Goal: Task Accomplishment & Management: Use online tool/utility

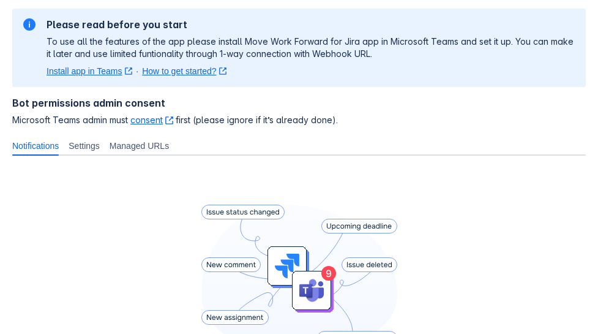
scroll to position [85, 0]
click at [105, 68] on link "Install app in Teams ﻿ , (opens new window)" at bounding box center [90, 70] width 86 height 12
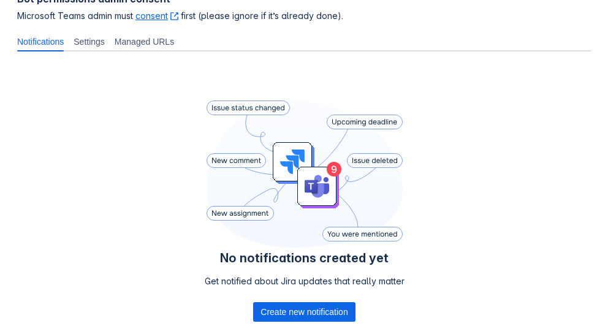
scroll to position [266, 0]
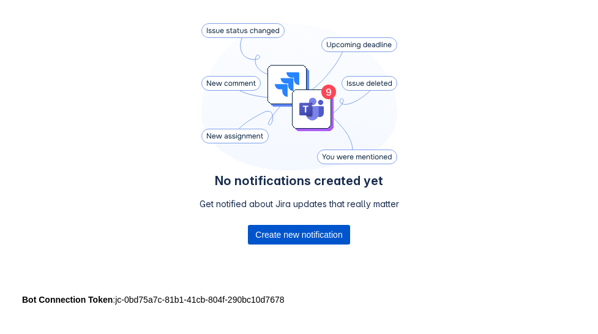
click at [308, 227] on span "Create new notification" at bounding box center [298, 235] width 87 height 20
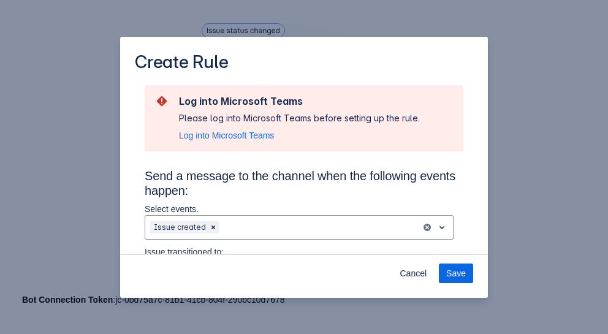
click at [587, 87] on div "Create Rule Log into Microsoft Teams Please log into Microsoft Teams before set…" at bounding box center [304, 167] width 608 height 334
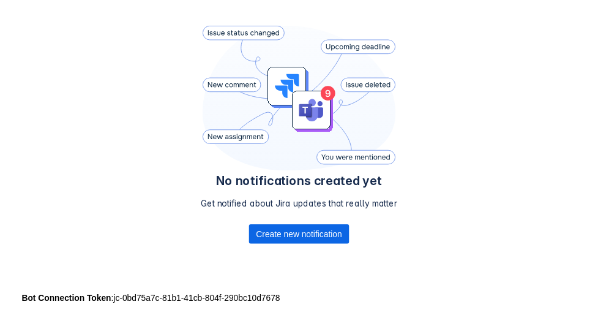
scroll to position [0, 0]
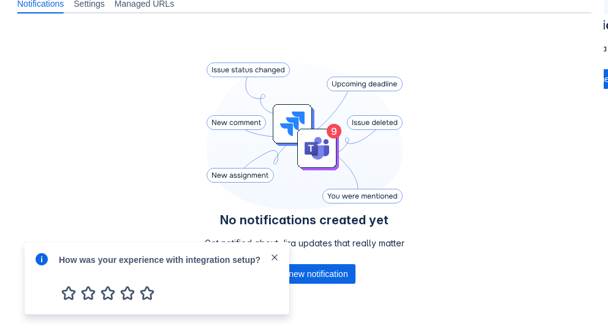
scroll to position [264, 0]
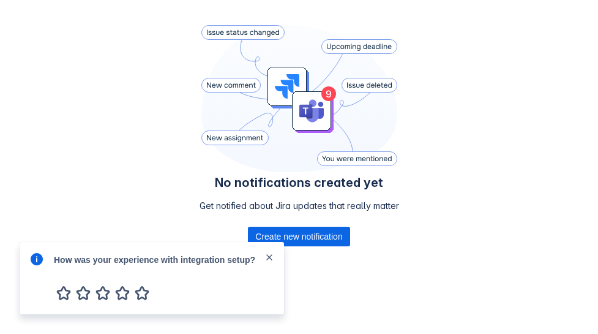
click at [271, 256] on span "close" at bounding box center [270, 257] width 10 height 10
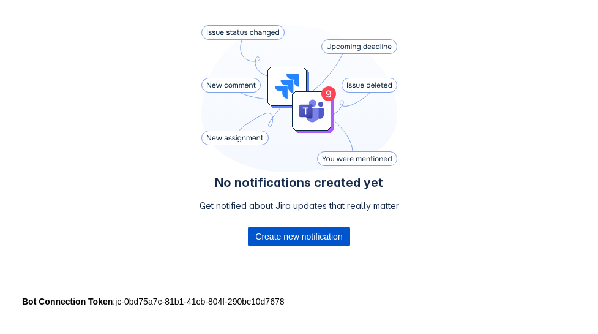
click at [290, 239] on span "Create new notification" at bounding box center [298, 237] width 87 height 20
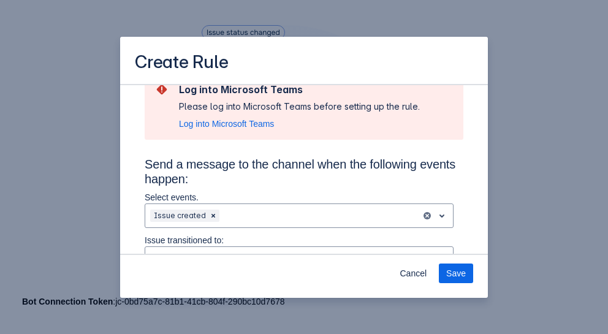
scroll to position [13, 0]
click at [244, 120] on span "Log into Microsoft Teams" at bounding box center [226, 123] width 95 height 12
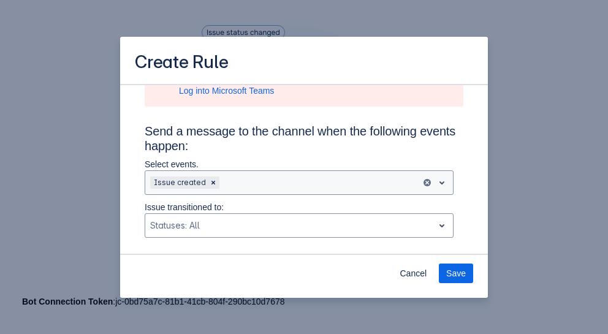
scroll to position [47, 0]
click at [247, 180] on div "Scrollable content" at bounding box center [319, 182] width 194 height 15
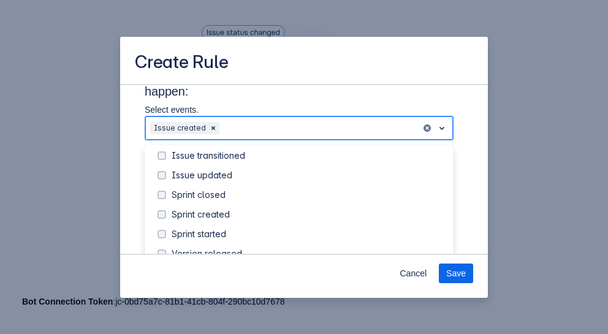
scroll to position [194, 0]
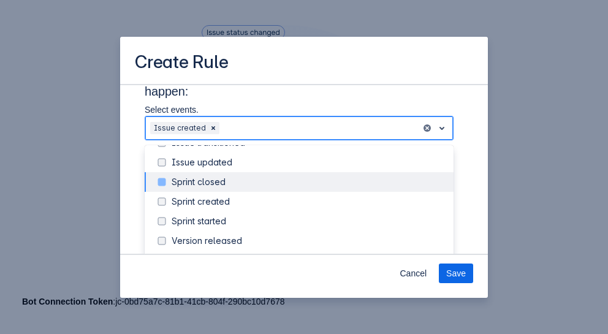
click at [234, 174] on div "Sprint closed" at bounding box center [299, 182] width 309 height 20
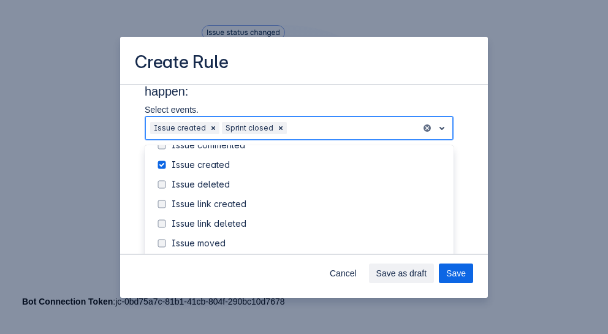
scroll to position [72, 0]
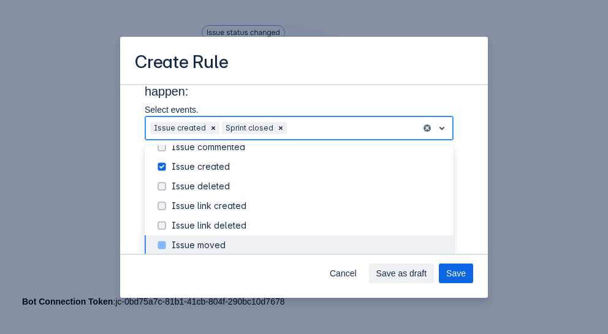
click at [204, 240] on div "Issue moved" at bounding box center [308, 245] width 274 height 12
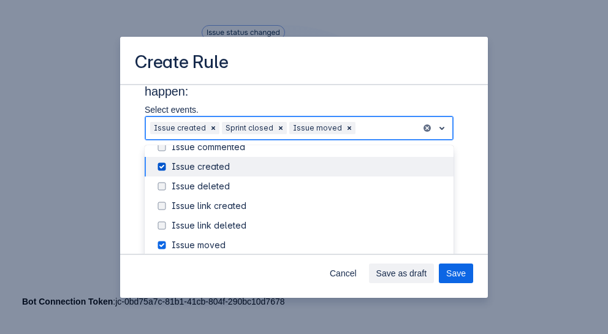
scroll to position [38, 0]
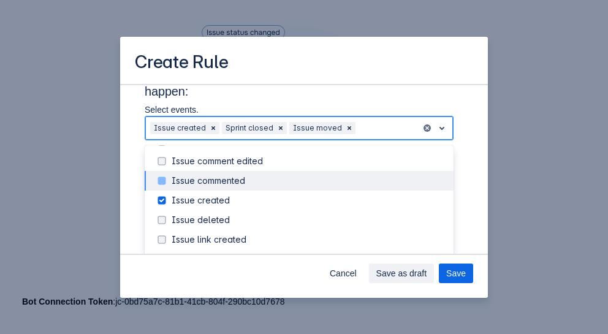
click at [239, 183] on div "Issue commented" at bounding box center [308, 181] width 274 height 12
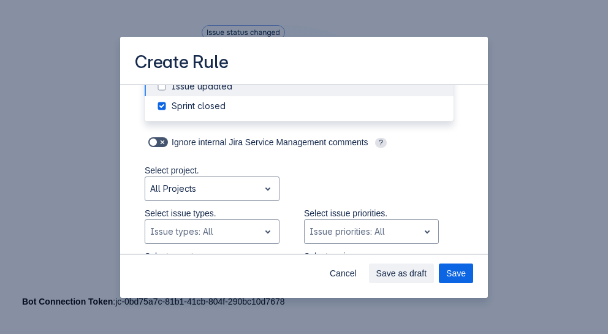
scroll to position [326, 0]
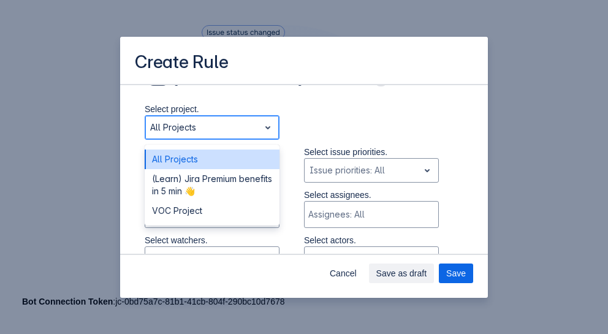
click at [249, 125] on div "Scrollable content" at bounding box center [202, 127] width 104 height 15
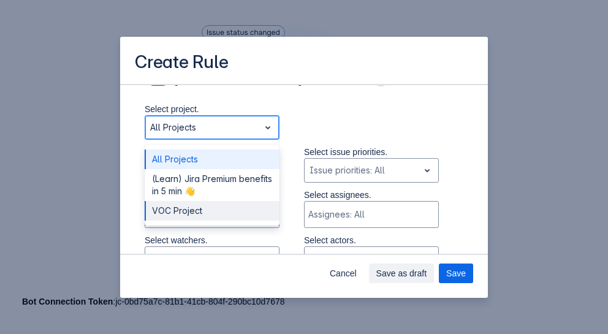
click at [216, 204] on div "VOC Project" at bounding box center [212, 211] width 135 height 20
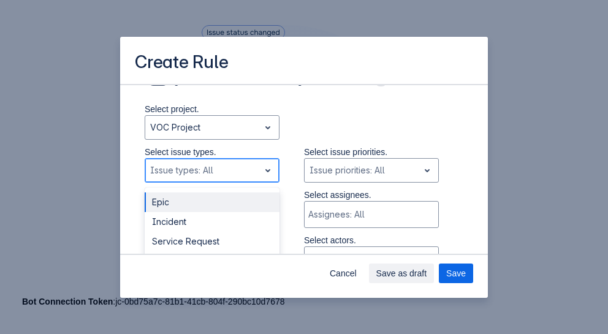
click at [240, 175] on div "Scrollable content" at bounding box center [202, 170] width 104 height 15
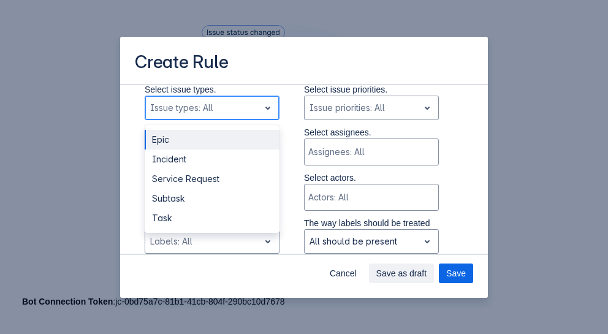
scroll to position [390, 0]
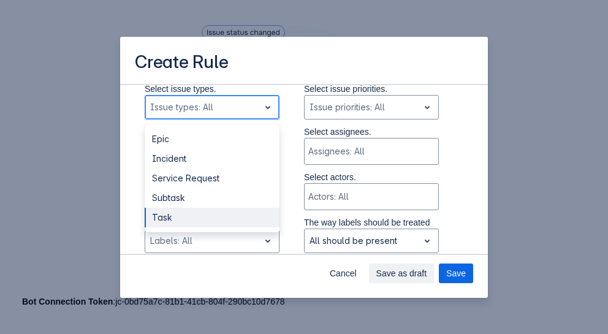
click at [183, 208] on div "Task" at bounding box center [212, 218] width 135 height 20
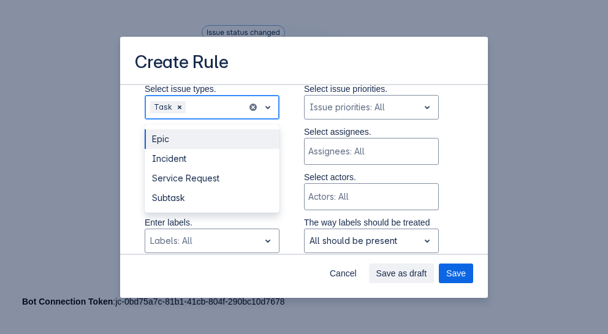
click at [216, 109] on div "Scrollable content" at bounding box center [215, 107] width 54 height 15
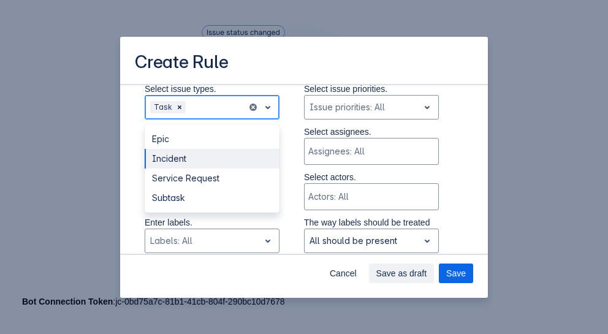
click at [196, 164] on div "Incident" at bounding box center [212, 159] width 135 height 20
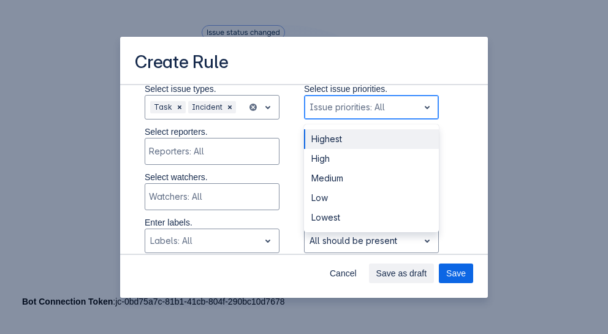
click at [350, 108] on div "Scrollable content" at bounding box center [361, 107] width 104 height 15
click at [352, 141] on div "Highest" at bounding box center [371, 139] width 135 height 20
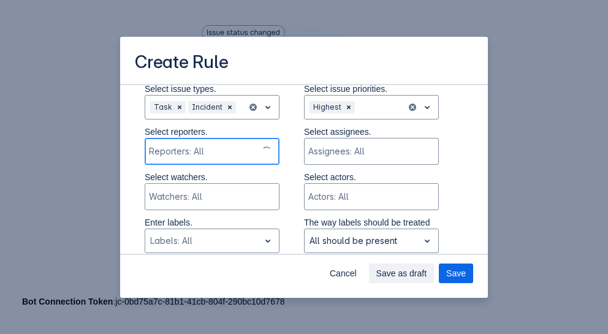
click at [244, 153] on div "Scrollable content" at bounding box center [201, 151] width 104 height 12
click at [244, 153] on div "Scrollable content" at bounding box center [211, 151] width 124 height 12
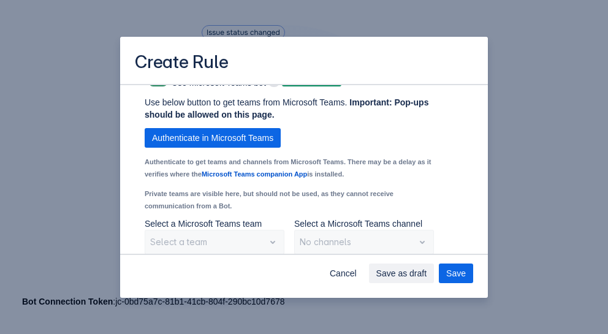
scroll to position [1115, 0]
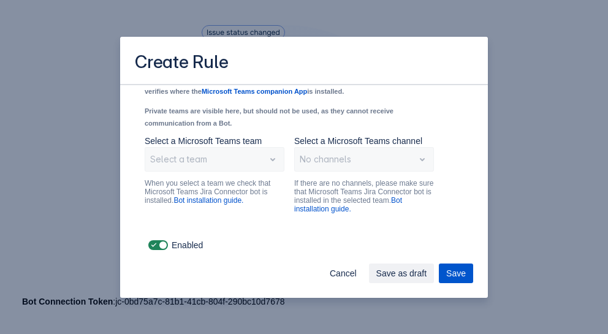
click at [454, 270] on span "Save" at bounding box center [456, 273] width 20 height 20
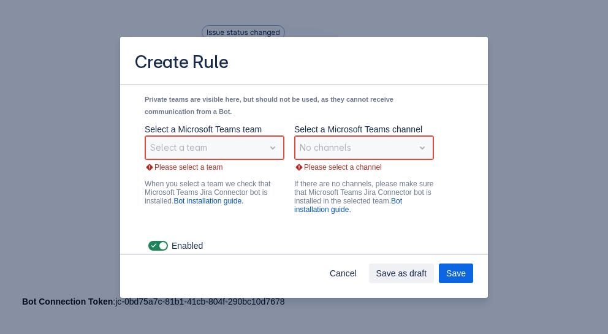
click at [266, 160] on div "Select a team" at bounding box center [215, 147] width 140 height 24
click at [397, 153] on div "No channels" at bounding box center [364, 147] width 140 height 24
click at [255, 160] on div "Select a team" at bounding box center [215, 147] width 140 height 24
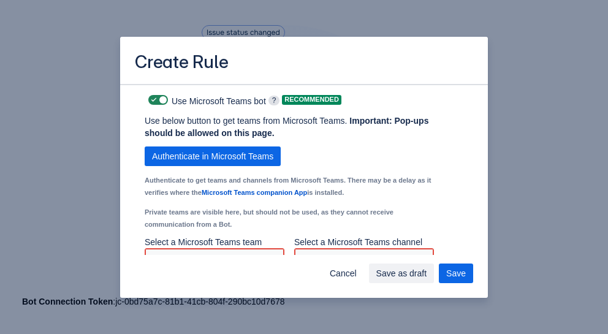
scroll to position [1127, 0]
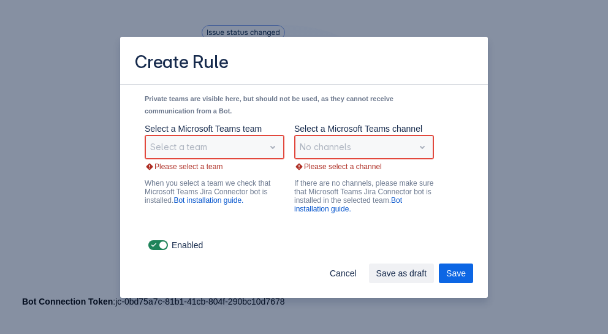
click at [421, 146] on div "No channels" at bounding box center [364, 147] width 140 height 24
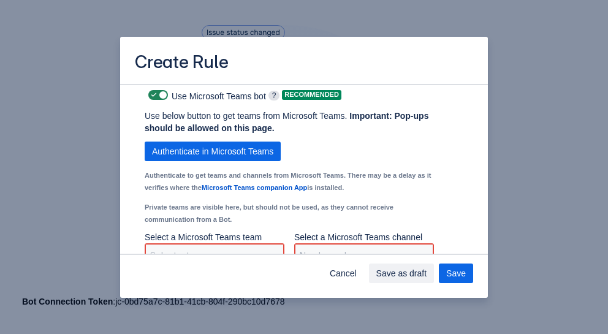
scroll to position [1007, 0]
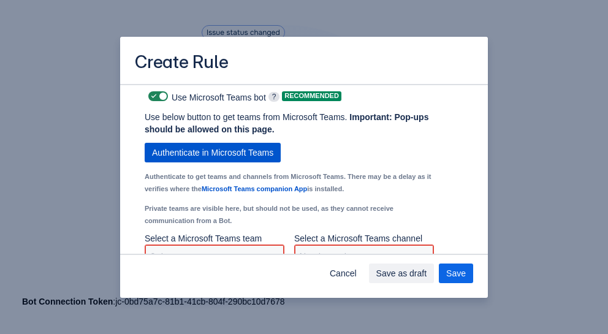
click at [209, 162] on span "Authenticate in Microsoft Teams" at bounding box center [212, 153] width 121 height 20
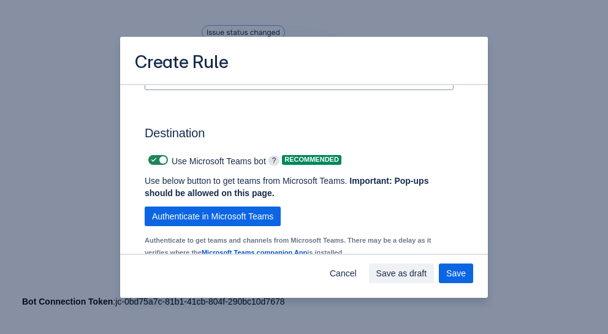
scroll to position [954, 0]
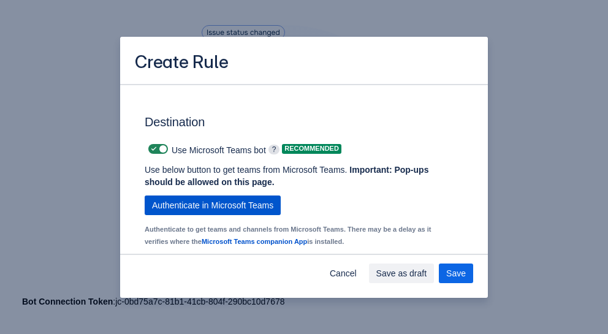
click at [236, 213] on span "Authenticate in Microsoft Teams" at bounding box center [212, 205] width 121 height 20
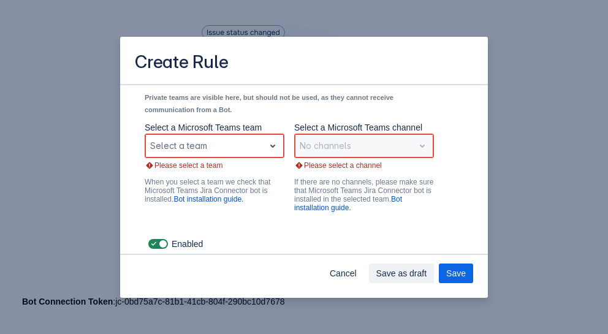
scroll to position [1044, 0]
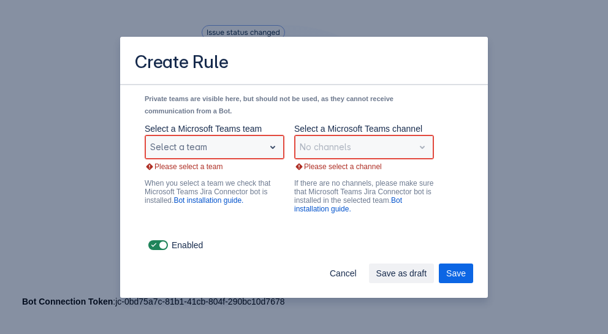
click at [265, 144] on span "open" at bounding box center [272, 147] width 15 height 15
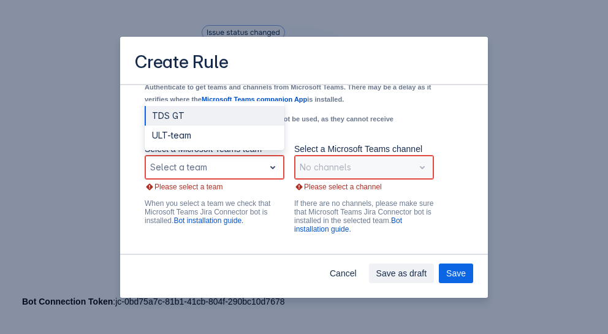
scroll to position [1012, 0]
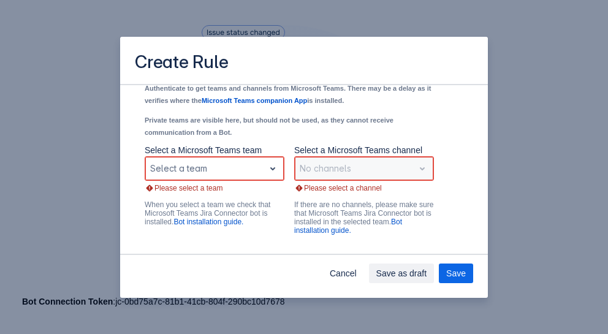
click at [345, 181] on div "No channels" at bounding box center [364, 168] width 140 height 24
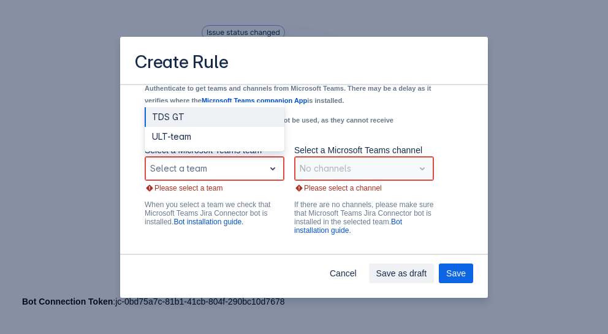
click at [268, 179] on div "Scrollable content" at bounding box center [272, 168] width 17 height 22
click at [229, 127] on div "TDS GT" at bounding box center [215, 117] width 140 height 20
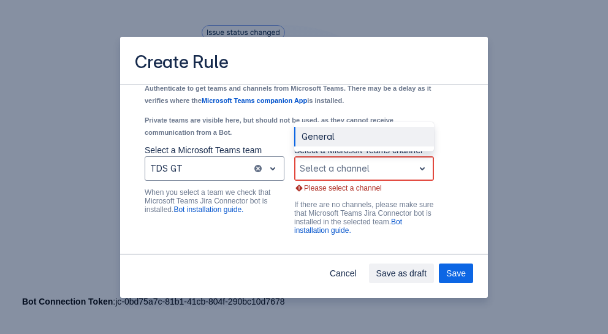
click at [400, 178] on div "Select a channel" at bounding box center [354, 169] width 119 height 20
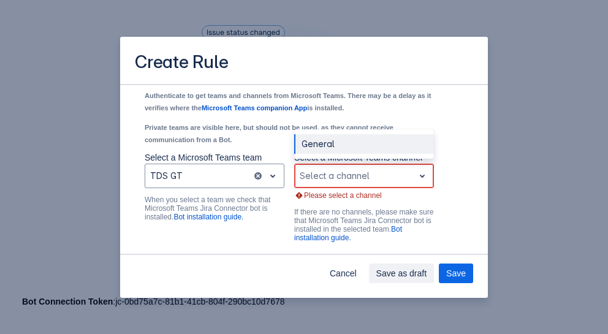
scroll to position [1004, 0]
click at [269, 183] on span "open" at bounding box center [272, 175] width 15 height 15
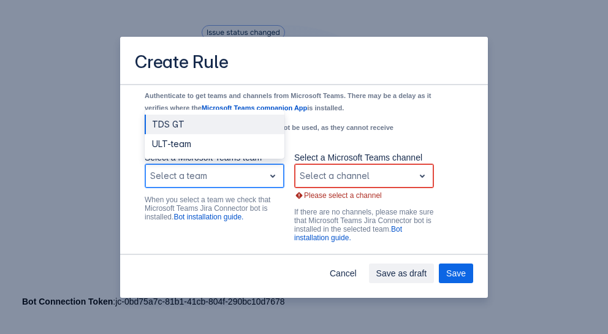
click at [265, 183] on span "open" at bounding box center [272, 175] width 15 height 15
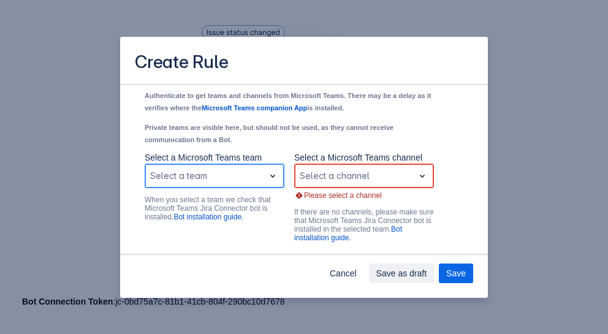
click at [265, 183] on span "open" at bounding box center [272, 175] width 15 height 15
click at [42, 139] on div "Create Rule Send a message to the channel when the following events happen: Sel…" at bounding box center [304, 167] width 608 height 334
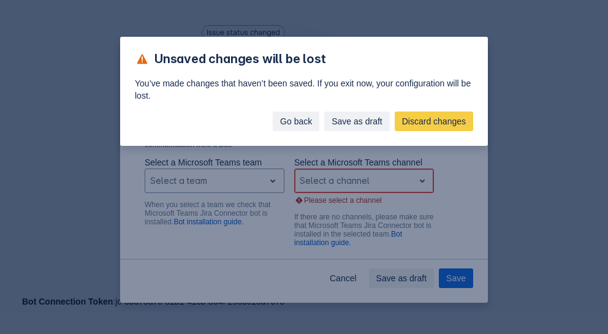
click at [307, 121] on span "Go back" at bounding box center [296, 121] width 32 height 20
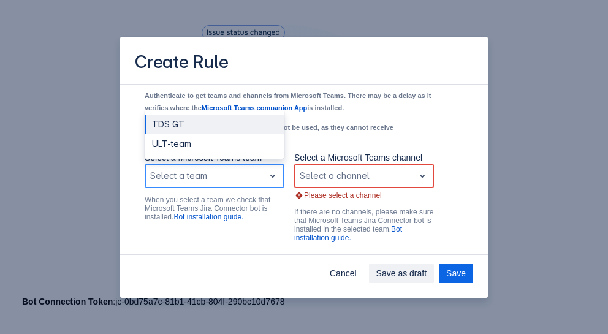
click at [256, 186] on div "Select a team" at bounding box center [204, 176] width 119 height 20
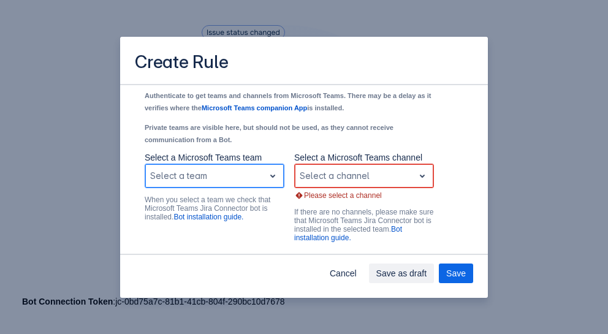
click at [256, 186] on div "Select a team" at bounding box center [204, 176] width 119 height 20
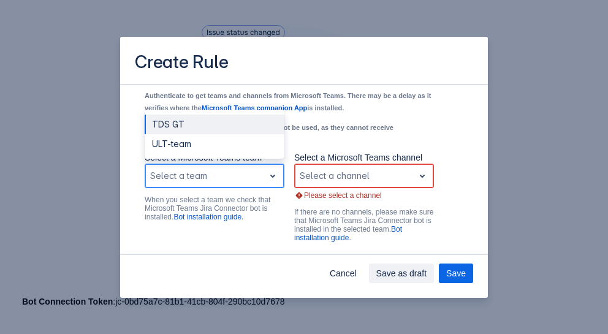
click at [256, 186] on div "Select a team" at bounding box center [204, 176] width 119 height 20
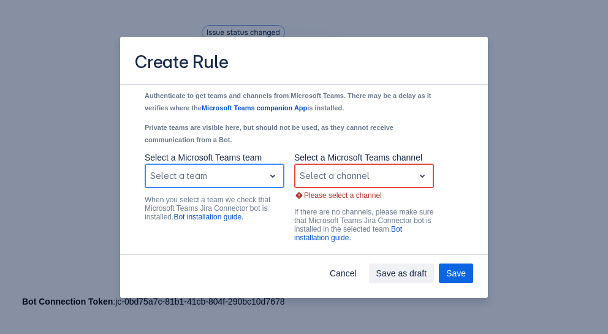
click at [256, 186] on div "Select a team" at bounding box center [204, 176] width 119 height 20
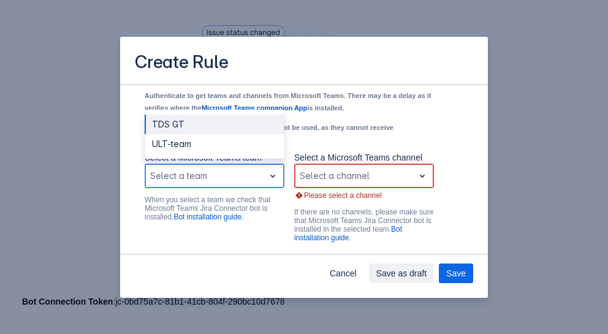
click at [256, 186] on div "Select a team" at bounding box center [204, 176] width 119 height 20
click at [345, 268] on span "Cancel" at bounding box center [342, 273] width 27 height 20
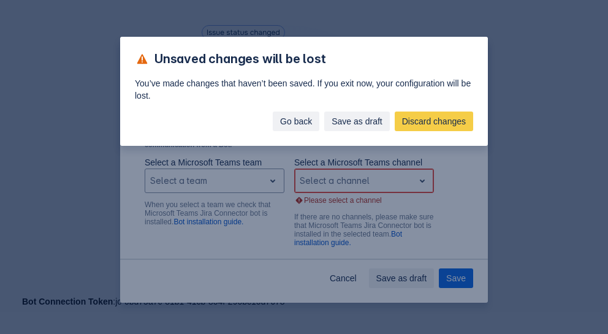
click at [314, 118] on button "Go back" at bounding box center [296, 121] width 47 height 20
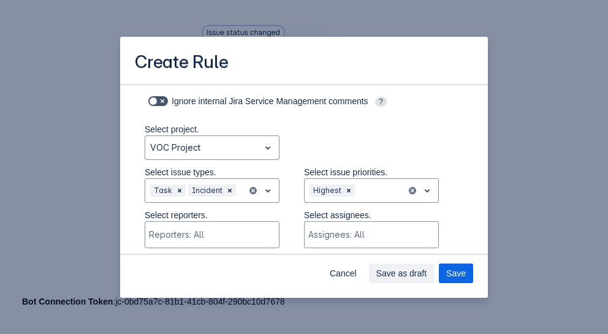
scroll to position [192, 0]
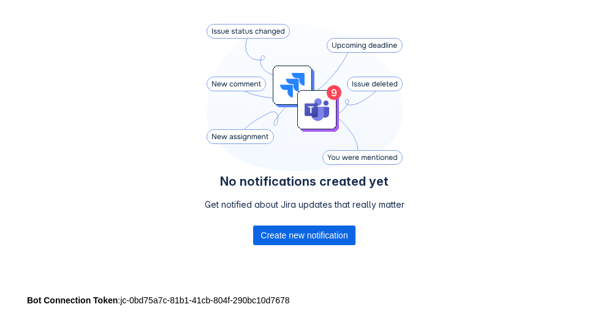
scroll to position [266, 0]
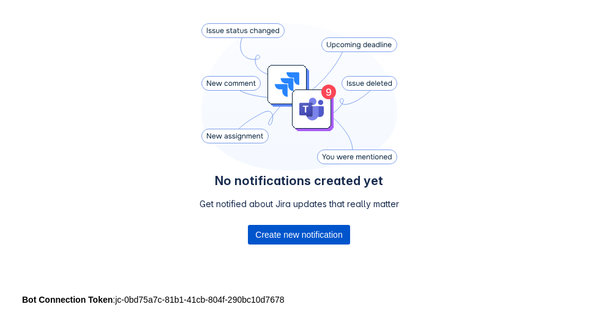
click at [320, 238] on span "Create new notification" at bounding box center [298, 235] width 87 height 20
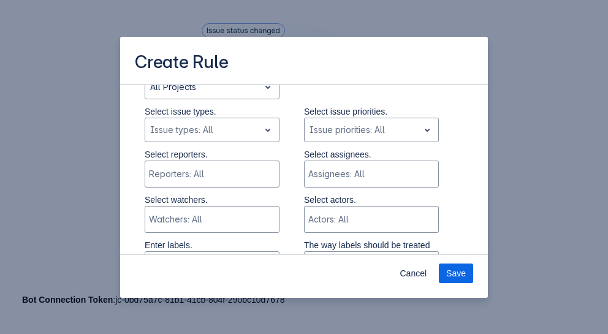
click at [320, 239] on p "The way labels should be treated" at bounding box center [371, 245] width 135 height 12
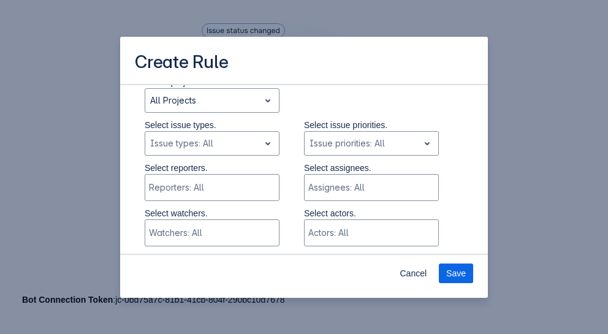
scroll to position [342, 0]
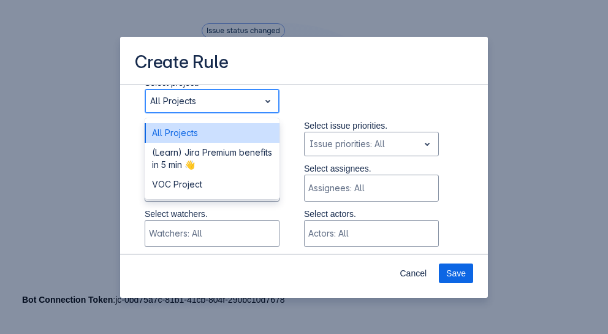
click at [240, 98] on div "Scrollable content" at bounding box center [202, 101] width 104 height 15
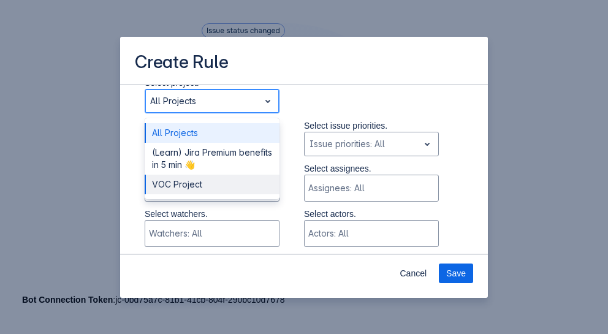
click at [230, 186] on div "VOC Project" at bounding box center [212, 185] width 135 height 20
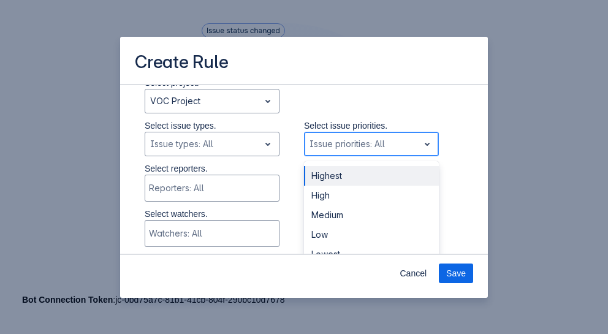
click at [370, 154] on div "Issue priorities: All" at bounding box center [371, 144] width 135 height 24
click at [364, 184] on div "Highest" at bounding box center [371, 176] width 135 height 20
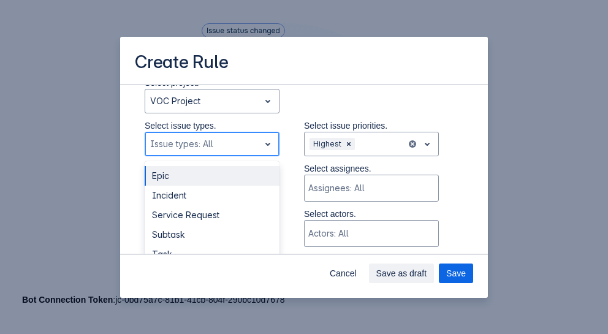
drag, startPoint x: 238, startPoint y: 134, endPoint x: 205, endPoint y: 229, distance: 100.5
click at [205, 156] on div "Epic not selected, (1 of 5), completion selected 5 results available. Use Up an…" at bounding box center [212, 144] width 135 height 24
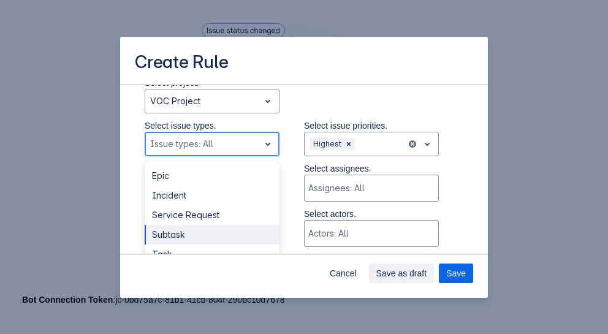
click at [205, 229] on div "Subtask" at bounding box center [212, 235] width 135 height 20
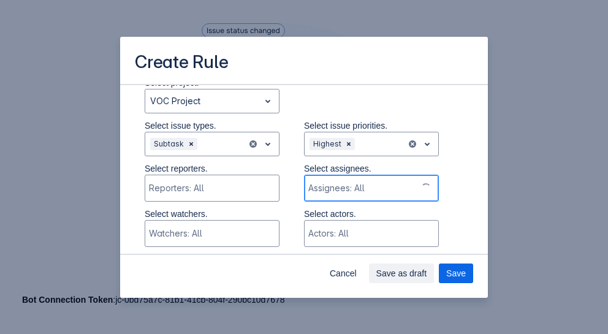
click at [375, 185] on div "Scrollable content" at bounding box center [360, 188] width 104 height 12
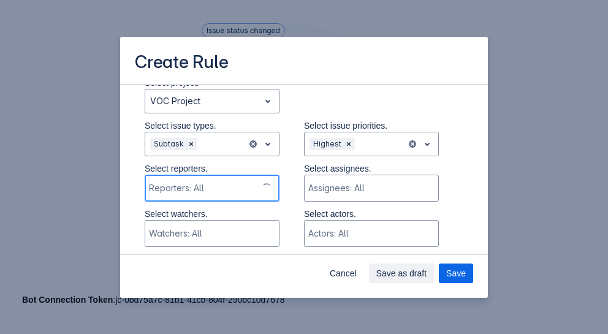
click at [219, 178] on div "Reporters: All" at bounding box center [200, 188] width 111 height 24
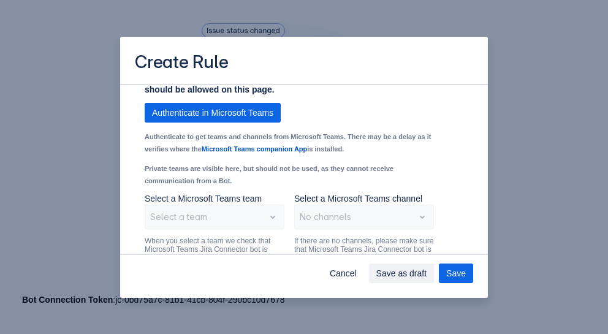
scroll to position [1036, 0]
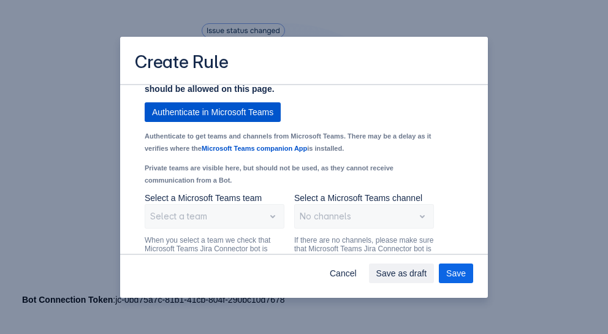
click at [257, 122] on span "Authenticate in Microsoft Teams" at bounding box center [212, 112] width 121 height 20
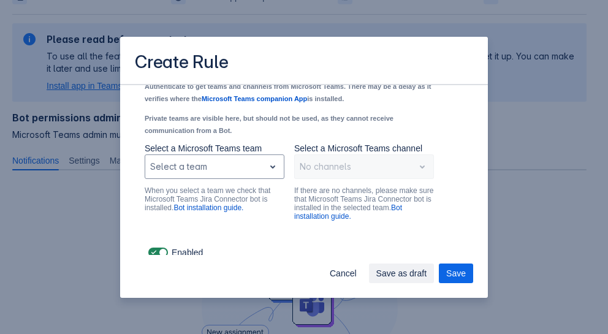
scroll to position [1021, 0]
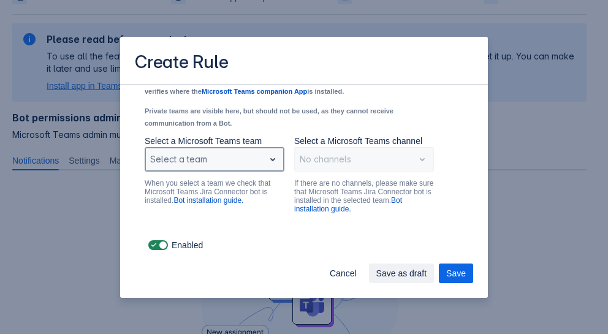
click at [244, 164] on div "Scrollable content" at bounding box center [204, 159] width 109 height 15
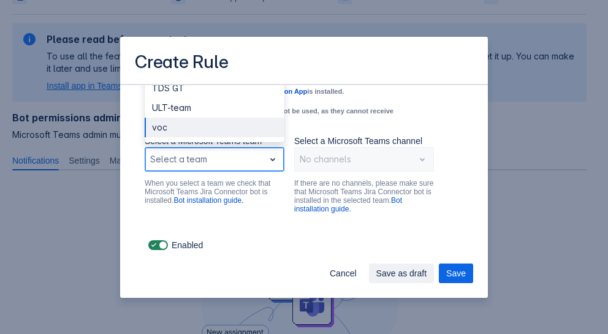
click at [207, 129] on div "voc" at bounding box center [215, 128] width 140 height 20
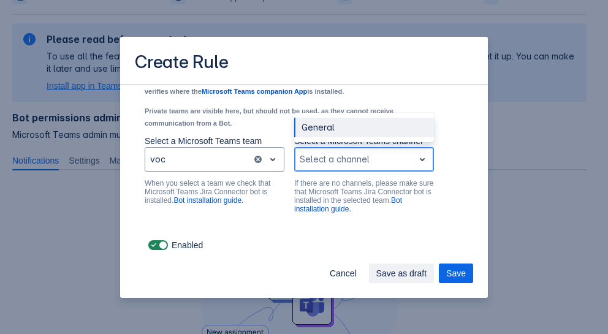
click at [399, 162] on div "Scrollable content" at bounding box center [353, 159] width 109 height 15
click at [361, 124] on div "General" at bounding box center [364, 128] width 140 height 20
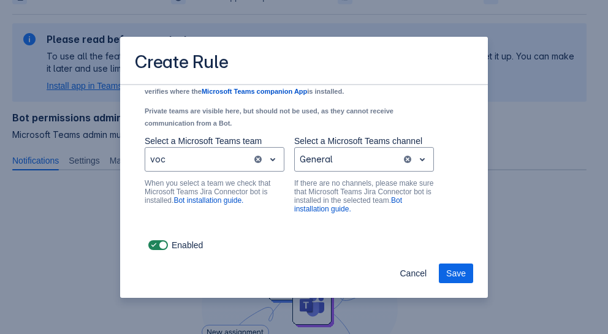
click at [361, 124] on p "Private teams are visible here, but should not be used, as they cannot receive …" at bounding box center [289, 116] width 289 height 24
click at [457, 276] on span "Save" at bounding box center [456, 273] width 20 height 20
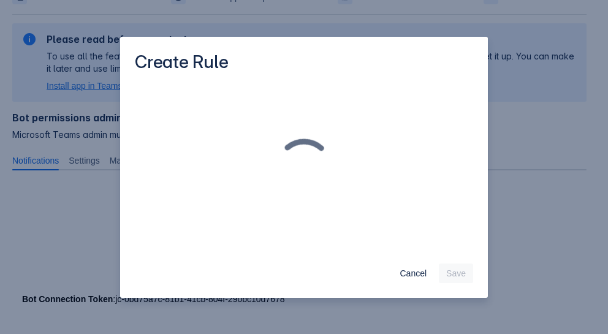
scroll to position [0, 0]
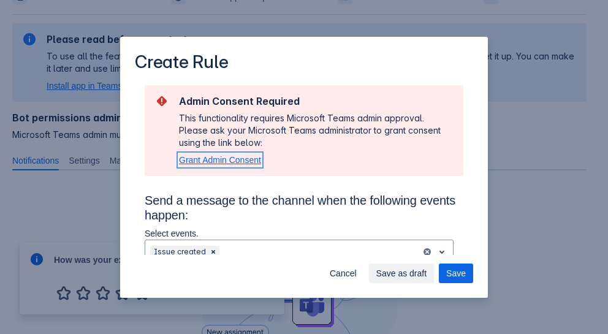
click at [243, 162] on span "Grant Admin Consent" at bounding box center [220, 160] width 82 height 10
click at [320, 121] on div "This functionality requires Microsoft Teams admin approval. Please ask your Mic…" at bounding box center [316, 130] width 274 height 37
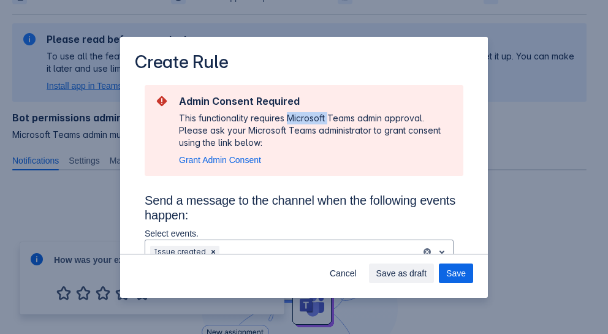
click at [320, 121] on div "This functionality requires Microsoft Teams admin approval. Please ask your Mic…" at bounding box center [316, 130] width 274 height 37
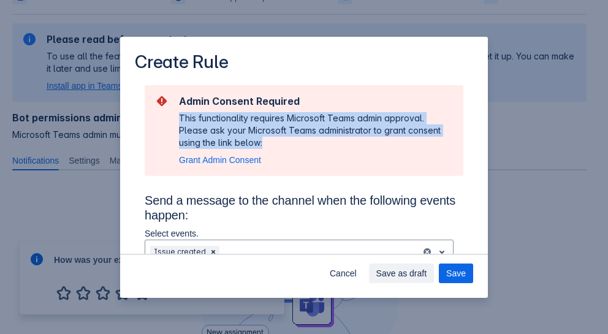
click at [320, 121] on div "This functionality requires Microsoft Teams admin approval. Please ask your Mic…" at bounding box center [316, 130] width 274 height 37
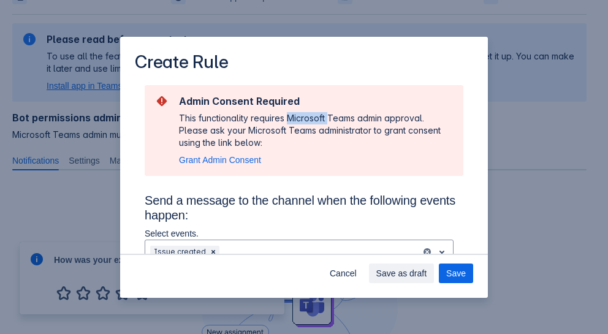
click at [320, 121] on div "This functionality requires Microsoft Teams admin approval. Please ask your Mic…" at bounding box center [316, 130] width 274 height 37
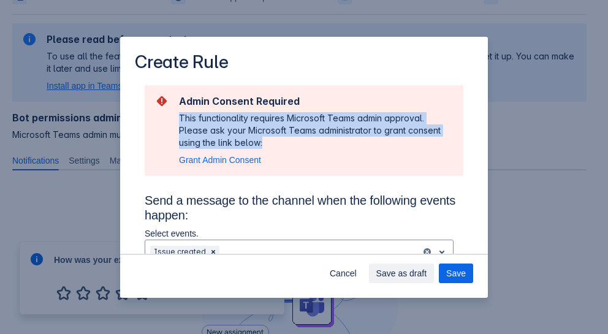
click at [320, 121] on div "This functionality requires Microsoft Teams admin approval. Please ask your Mic…" at bounding box center [316, 130] width 274 height 37
click at [352, 270] on span "Cancel" at bounding box center [342, 273] width 27 height 20
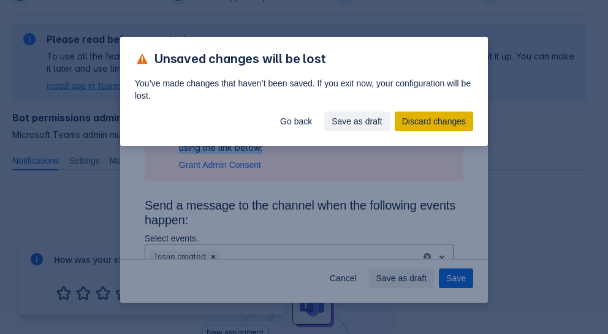
click at [432, 118] on span "Discard changes" at bounding box center [434, 121] width 64 height 20
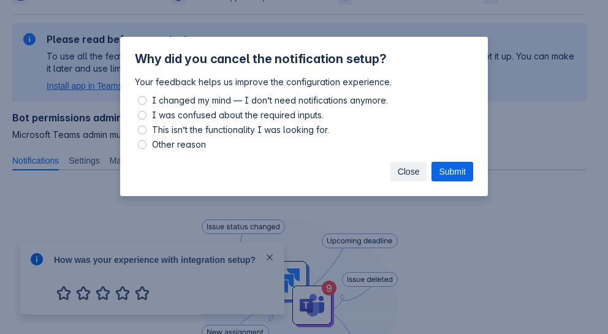
click at [402, 171] on span "Close" at bounding box center [408, 172] width 22 height 20
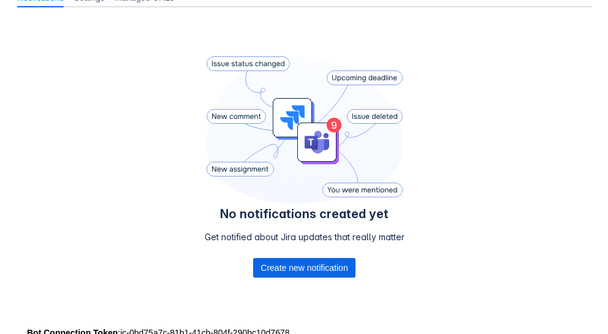
scroll to position [266, 0]
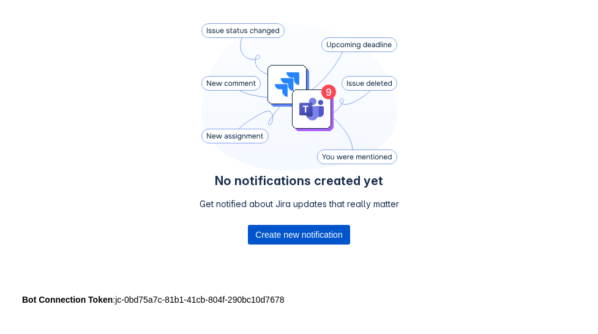
click at [303, 229] on span "Create new notification" at bounding box center [298, 235] width 87 height 20
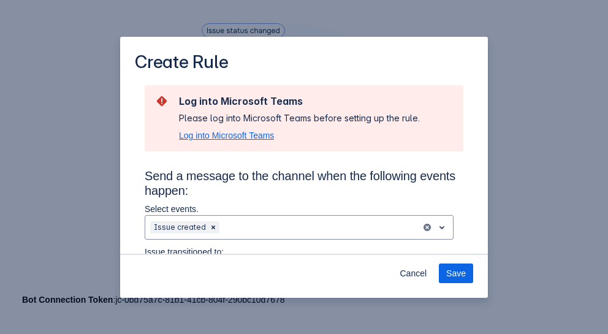
click at [266, 139] on span "Log into Microsoft Teams" at bounding box center [226, 135] width 95 height 12
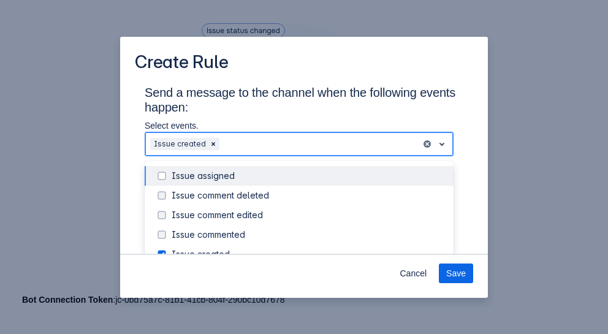
click at [348, 146] on div "Scrollable content" at bounding box center [319, 144] width 194 height 15
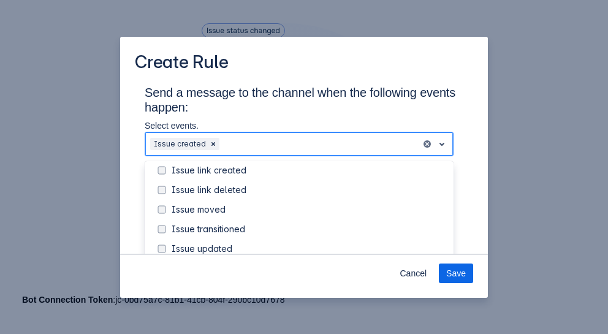
scroll to position [124, 0]
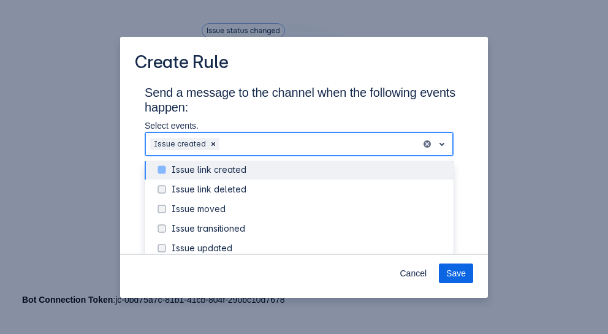
click at [220, 177] on div "Issue link created" at bounding box center [299, 170] width 309 height 20
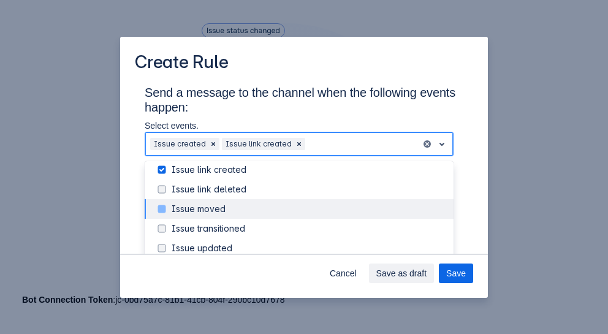
click at [201, 206] on div "Issue moved" at bounding box center [308, 209] width 274 height 12
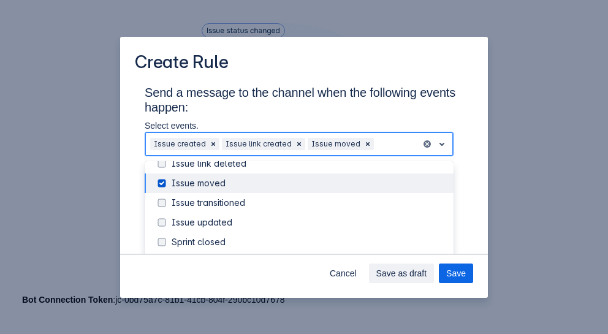
scroll to position [156, 0]
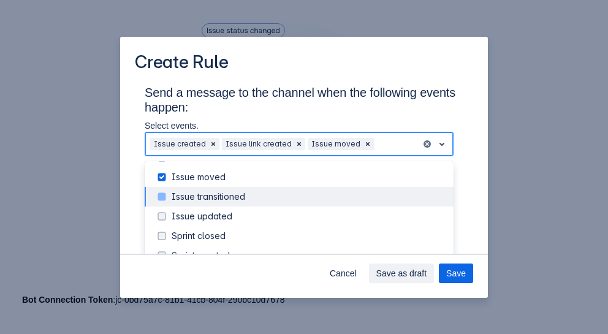
click at [205, 197] on div "Issue transitioned" at bounding box center [308, 196] width 274 height 12
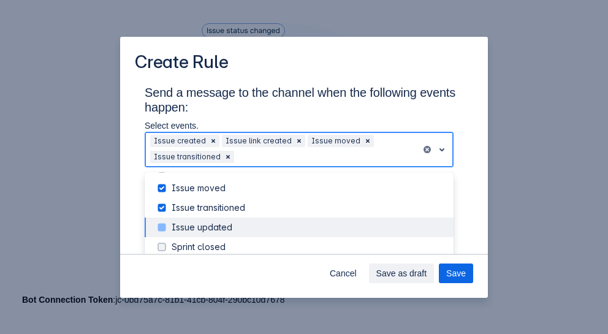
click at [196, 224] on div "Issue updated" at bounding box center [308, 227] width 274 height 12
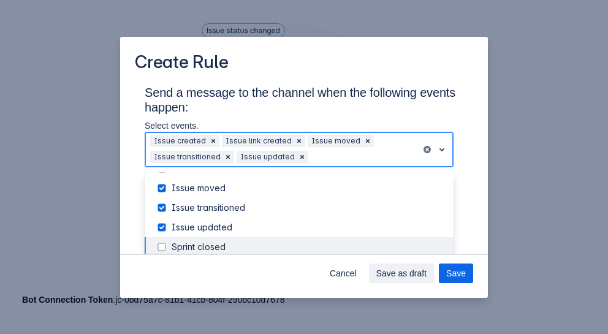
click at [197, 245] on div "Sprint closed" at bounding box center [308, 247] width 274 height 12
click at [446, 271] on button "Save" at bounding box center [456, 273] width 34 height 20
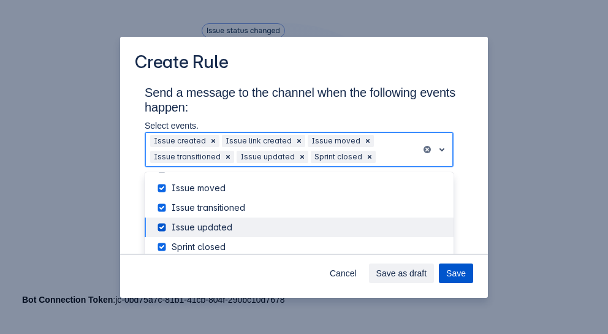
click at [462, 271] on span "Save" at bounding box center [456, 273] width 20 height 20
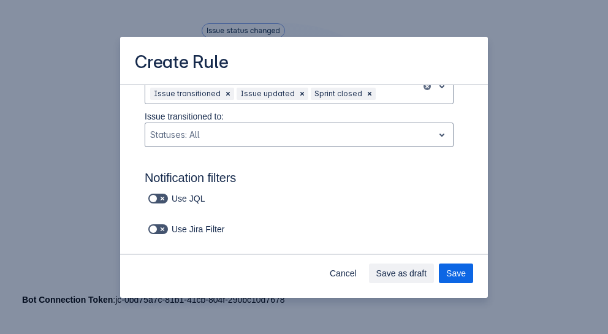
scroll to position [64, 0]
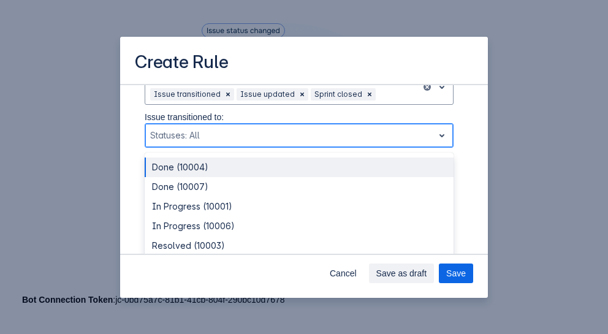
click at [434, 131] on span "open" at bounding box center [441, 135] width 15 height 15
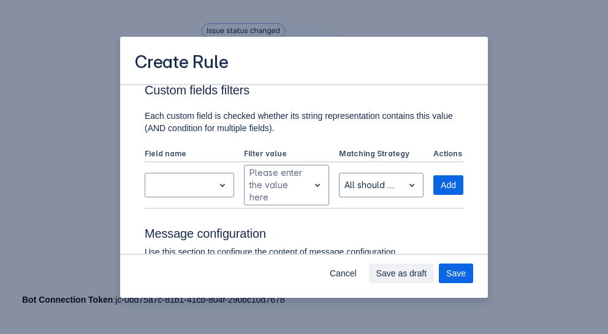
scroll to position [513, 0]
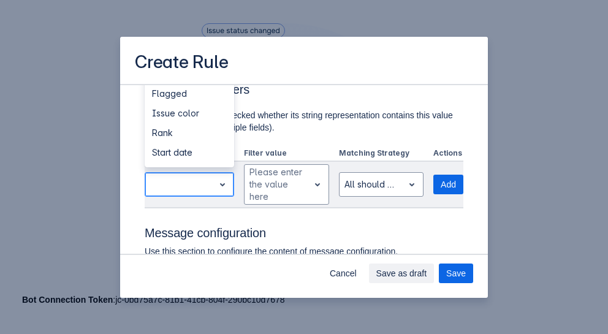
click at [220, 177] on span "open" at bounding box center [222, 184] width 15 height 15
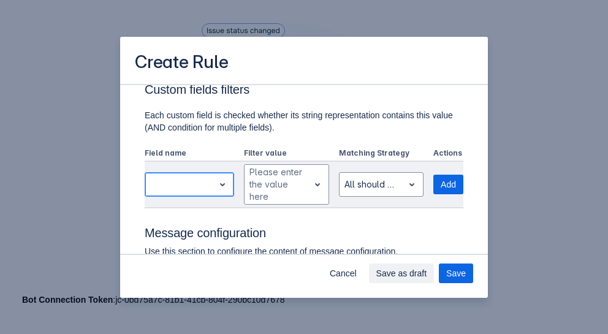
click at [220, 177] on span "open" at bounding box center [222, 184] width 15 height 15
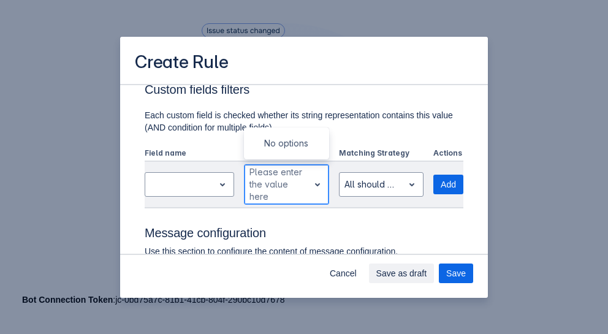
click at [309, 182] on div "Scrollable content" at bounding box center [317, 184] width 17 height 22
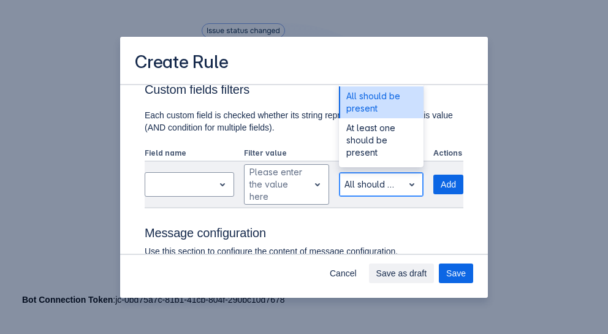
click at [404, 180] on span "open" at bounding box center [411, 184] width 15 height 15
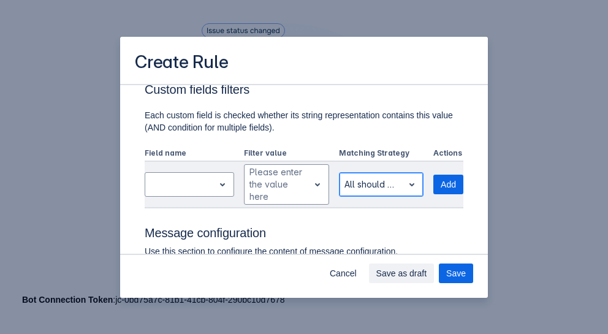
click at [404, 180] on span "open" at bounding box center [411, 184] width 15 height 15
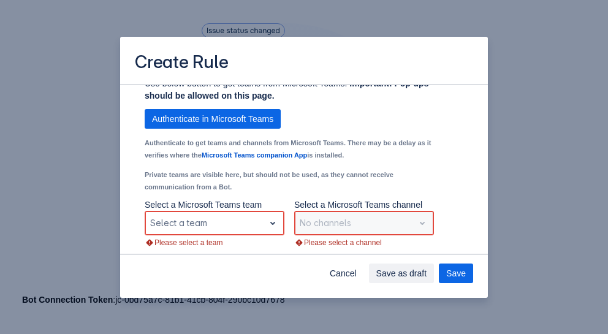
scroll to position [979, 0]
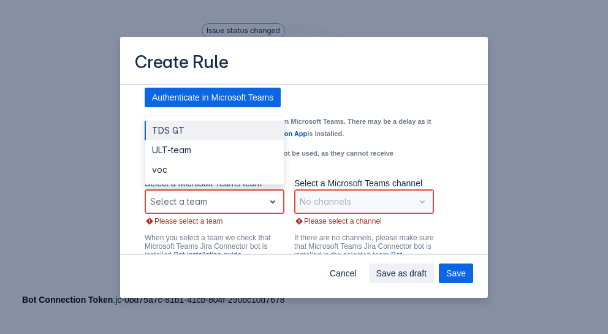
click at [274, 209] on span "open" at bounding box center [272, 201] width 15 height 15
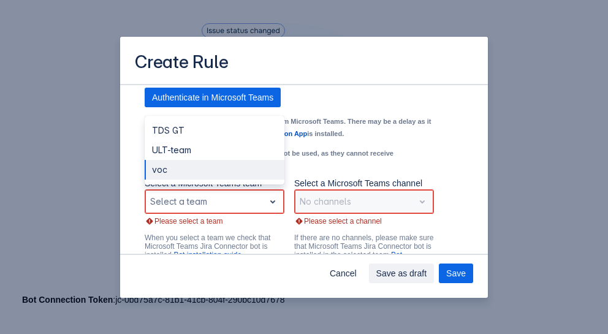
click at [220, 179] on div "voc" at bounding box center [215, 170] width 140 height 20
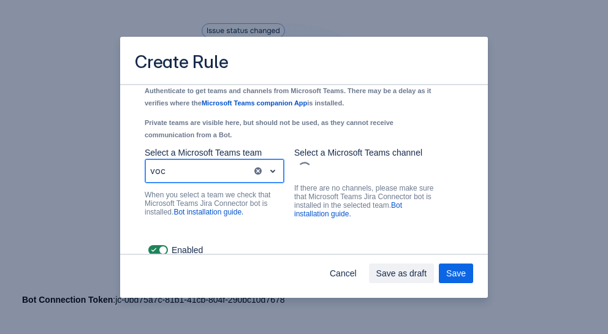
scroll to position [1010, 0]
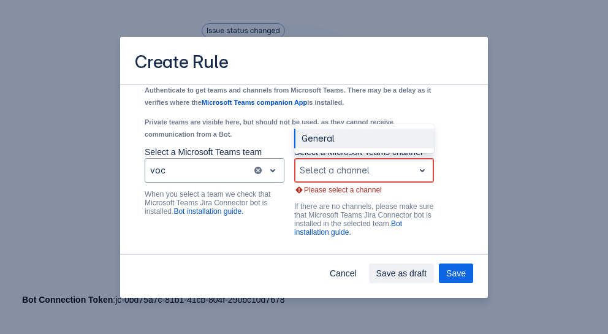
click at [380, 178] on div "Scrollable content" at bounding box center [353, 170] width 109 height 15
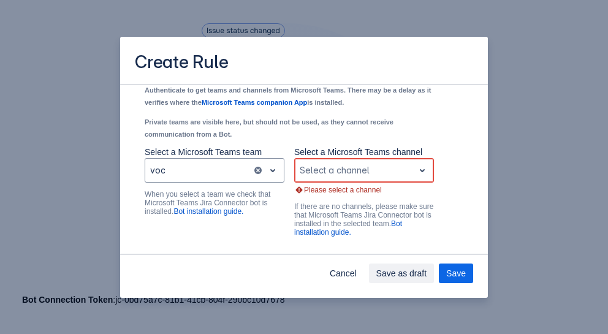
click at [415, 178] on span "open" at bounding box center [422, 170] width 15 height 15
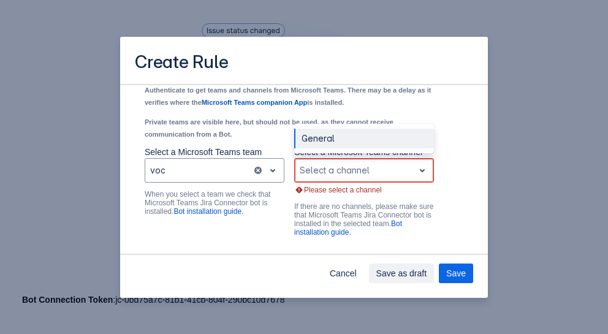
click at [415, 178] on span "open" at bounding box center [422, 170] width 15 height 15
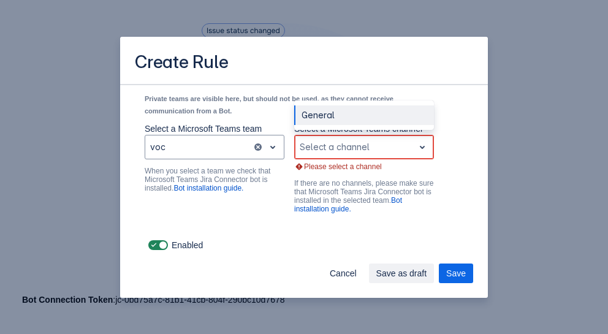
scroll to position [1044, 0]
click at [387, 119] on div "General" at bounding box center [364, 115] width 140 height 20
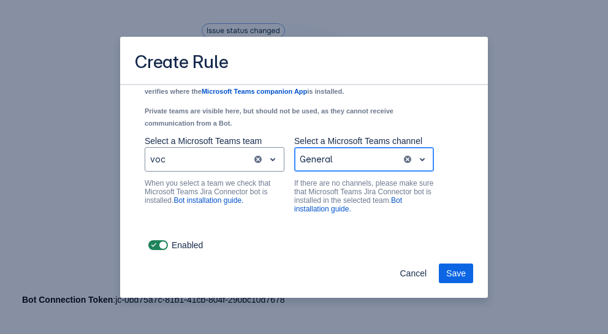
scroll to position [1031, 0]
click at [457, 274] on span "Save" at bounding box center [456, 273] width 20 height 20
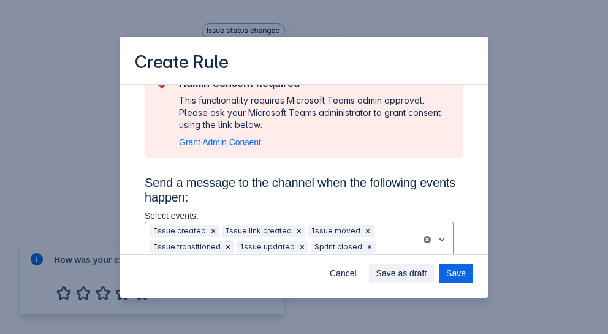
scroll to position [0, 0]
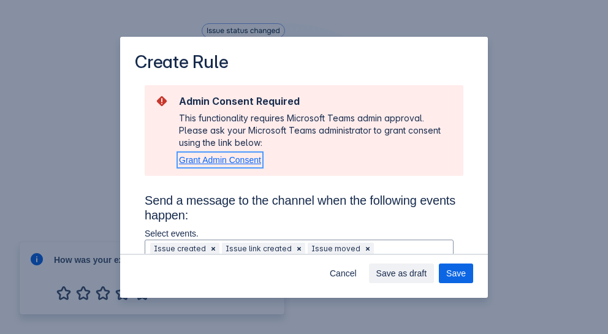
click at [232, 163] on span "Grant Admin Consent" at bounding box center [220, 160] width 82 height 10
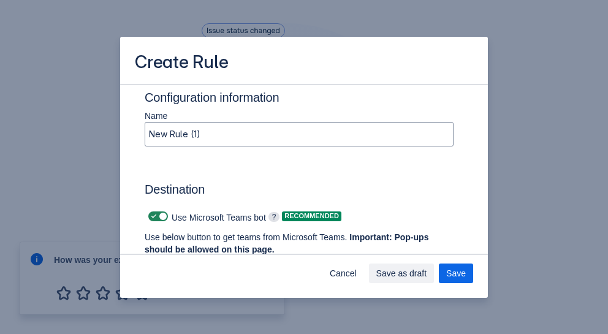
scroll to position [902, 0]
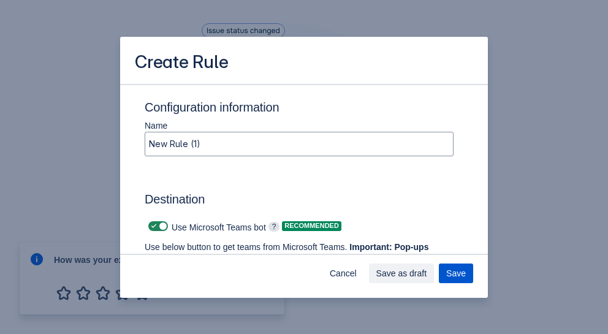
click at [459, 271] on span "Save" at bounding box center [456, 273] width 20 height 20
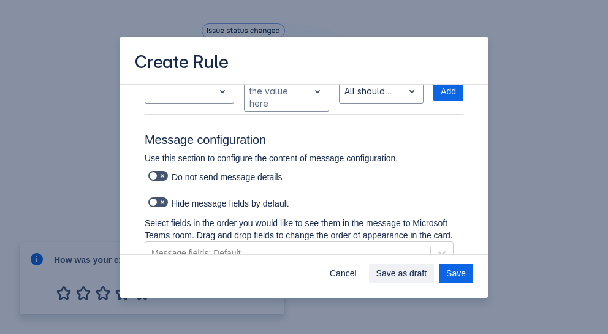
scroll to position [761, 0]
